Goal: Use online tool/utility: Use online tool/utility

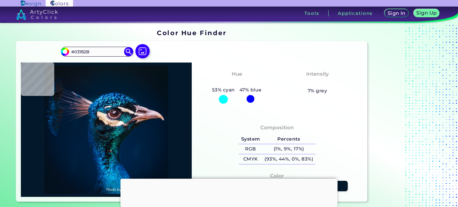
type input "#04172b"
type input "#04172B"
type input "#03182b"
type input "#03182B"
type input "#05172b"
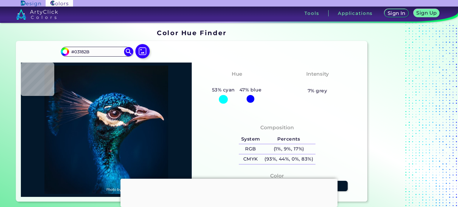
type input "#05172B"
type input "#04162a"
type input "#04162A"
type input "#02172c"
type input "#02172C"
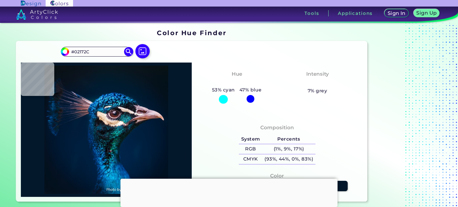
type input "#041529"
type input "#051831"
type input "#001e46"
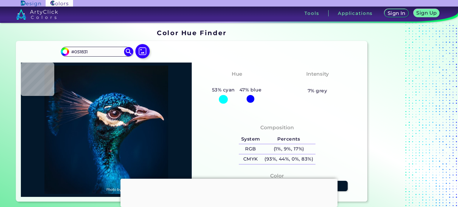
type input "#001E46"
type input "#2e6da6"
type input "#2E6DA6"
type input "#2b71a8"
type input "#2B71A8"
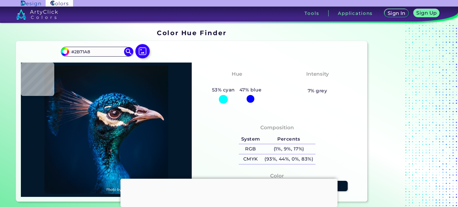
type input "#21689d"
type input "#21689D"
type input "#00142d"
type input "#00142D"
type input "#031627"
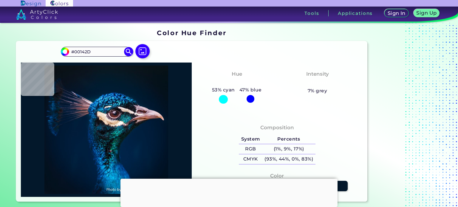
type input "#031627"
type input "#081526"
type input "#081424"
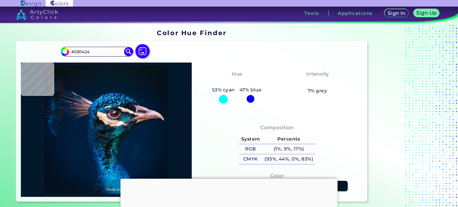
type input "#0b131e"
type input "#0B131E"
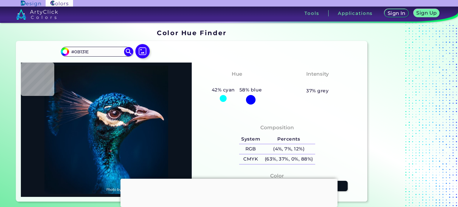
type input "#0a131c"
type input "#0A131C"
type input "#0a1117"
type input "#0A1117"
click at [146, 52] on img at bounding box center [142, 51] width 17 height 17
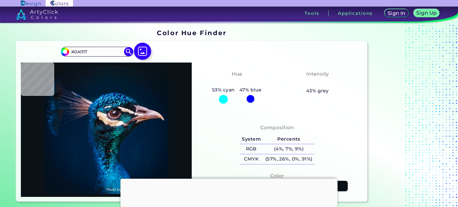
click at [0, 0] on input "file" at bounding box center [0, 0] width 0 height 0
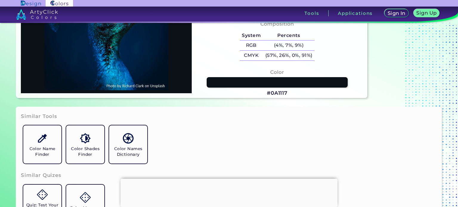
scroll to position [89, 0]
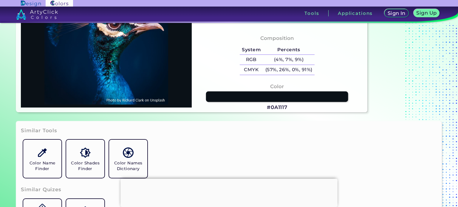
click at [259, 95] on link at bounding box center [277, 97] width 142 height 10
